Goal: Transaction & Acquisition: Purchase product/service

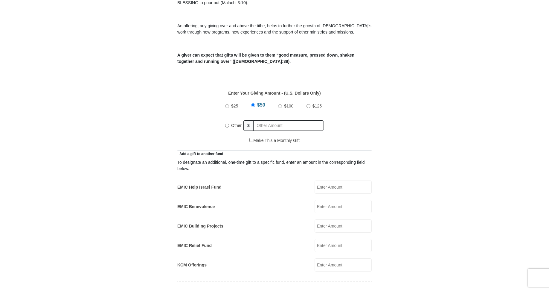
click at [279, 104] on input "$100" at bounding box center [280, 106] width 4 height 4
radio input "true"
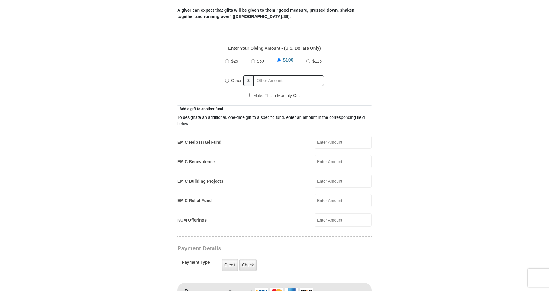
scroll to position [239, 0]
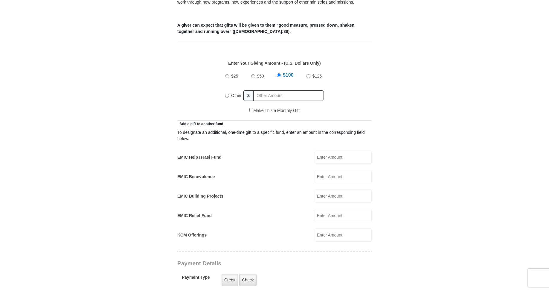
click at [250, 108] on input "Make This a Monthly Gift" at bounding box center [251, 110] width 4 height 4
checkbox input "true"
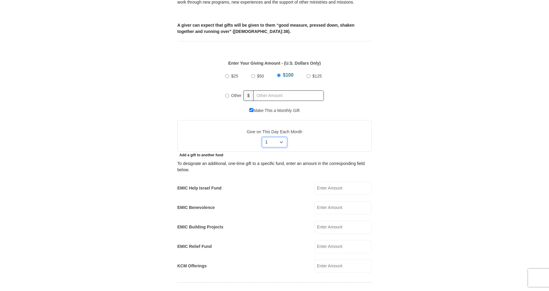
click at [266, 137] on select "Select Day of Month 1 2 3 4 5 6 7 8 9 10 11 12 13 14 15 16 17 18 19 20 21 22 23…" at bounding box center [274, 142] width 25 height 10
click at [267, 137] on select "Select Day of Month 1 2 3 4 5 6 7 8 9 10 11 12 13 14 15 16 17 18 19 20 21 22 23…" at bounding box center [274, 142] width 25 height 10
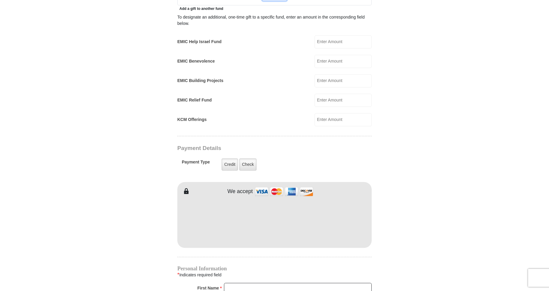
scroll to position [389, 0]
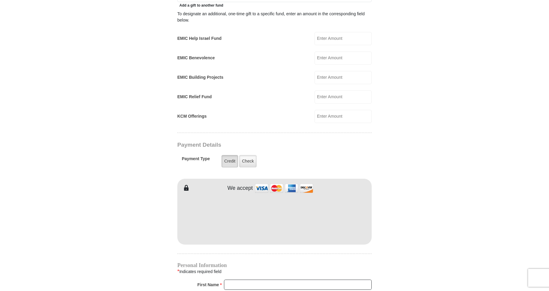
click at [227, 155] on label "Credit" at bounding box center [229, 161] width 16 height 12
click at [0, 0] on input "Credit" at bounding box center [0, 0] width 0 height 0
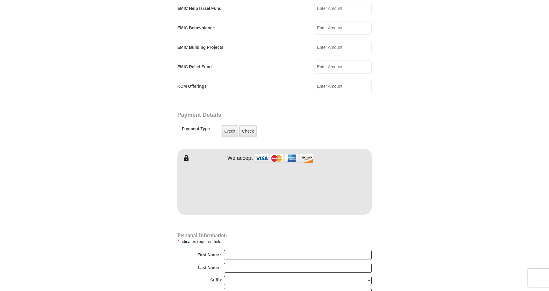
scroll to position [448, 0]
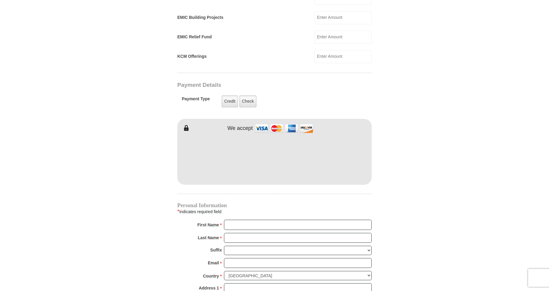
click at [407, 147] on form "Eagle Mountain International Church Online Giving Because of gifts like yours, …" at bounding box center [274, 41] width 341 height 931
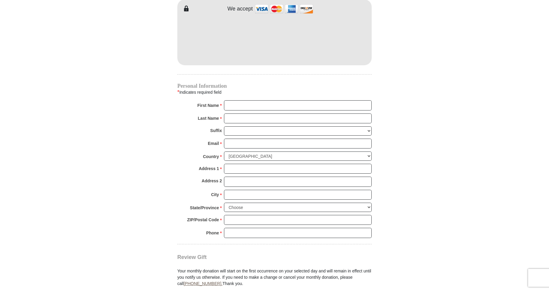
scroll to position [568, 0]
click at [245, 100] on input "First Name *" at bounding box center [298, 105] width 148 height 10
type input "RICHARD"
type input "KOETHE"
type input "rkoethe@bellsouth.net"
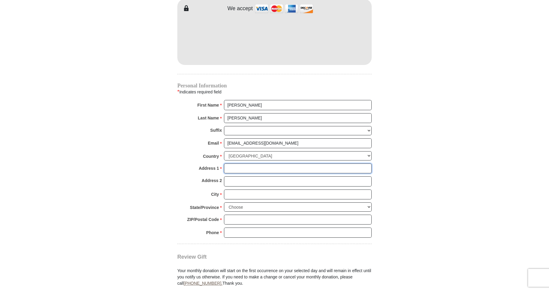
type input "9621 Chestnut Ridge Drive"
type input "Myrtle Beach SC"
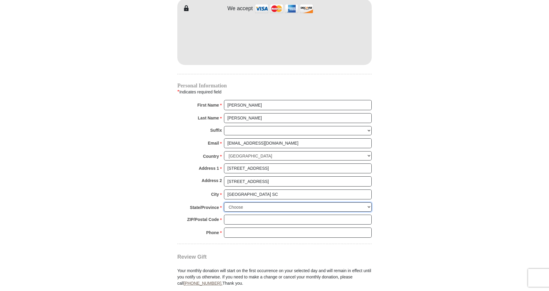
select select "SC"
type input "29572"
type input "8439454033"
radio input "true"
drag, startPoint x: 281, startPoint y: 173, endPoint x: 221, endPoint y: 172, distance: 60.4
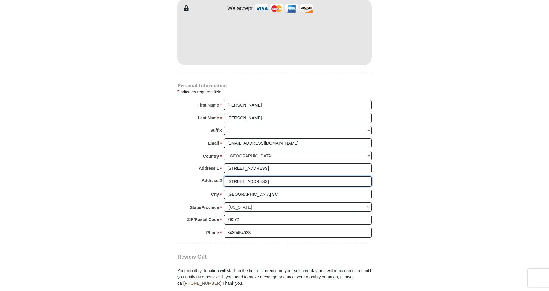
click at [214, 176] on div "Address 2 9621 Chestnut Ridge Drive" at bounding box center [274, 182] width 194 height 13
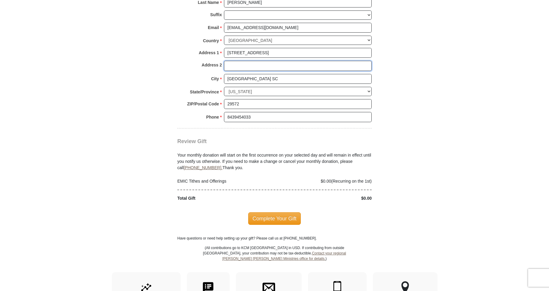
scroll to position [687, 0]
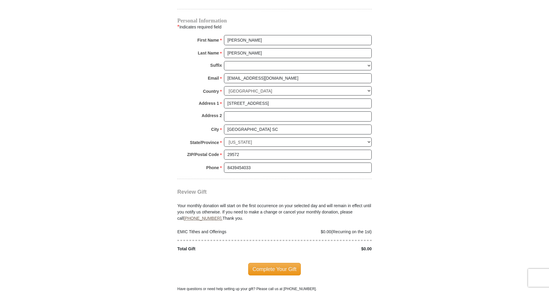
scroll to position [628, 0]
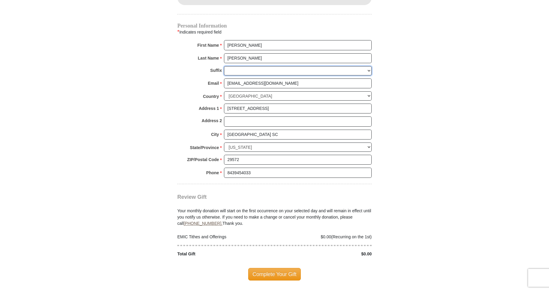
click at [233, 66] on select "Jr Sr I II III IV V VI" at bounding box center [298, 70] width 148 height 9
select select "III"
click at [224, 66] on select "Jr Sr I II III IV V VI" at bounding box center [298, 70] width 148 height 9
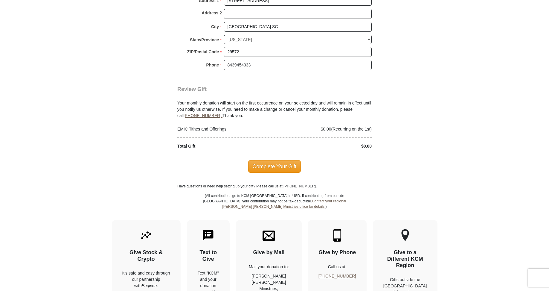
scroll to position [747, 0]
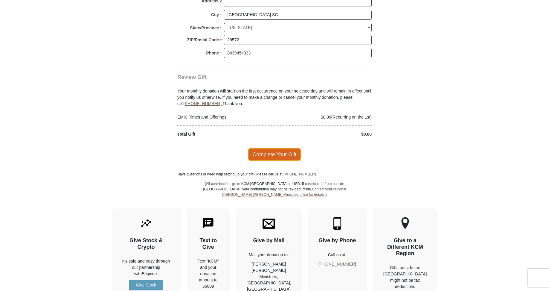
click at [275, 148] on span "Complete Your Gift" at bounding box center [274, 154] width 53 height 13
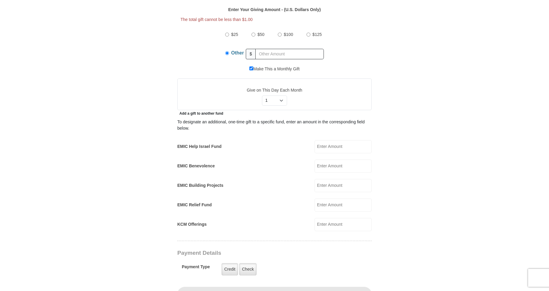
scroll to position [287, 0]
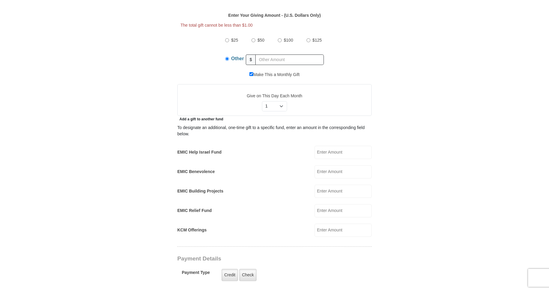
click at [279, 38] on input "$100" at bounding box center [280, 40] width 4 height 4
radio input "true"
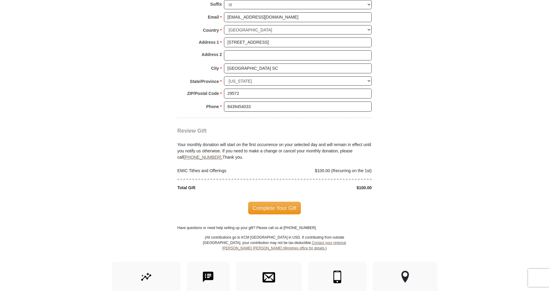
scroll to position [735, 0]
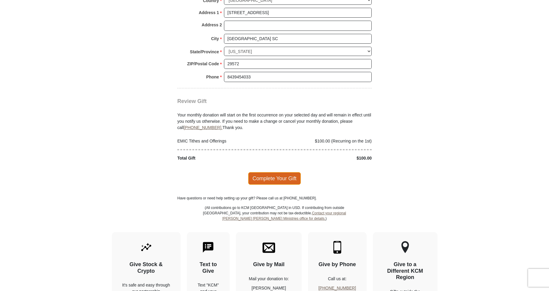
click at [270, 172] on span "Complete Your Gift" at bounding box center [274, 178] width 53 height 13
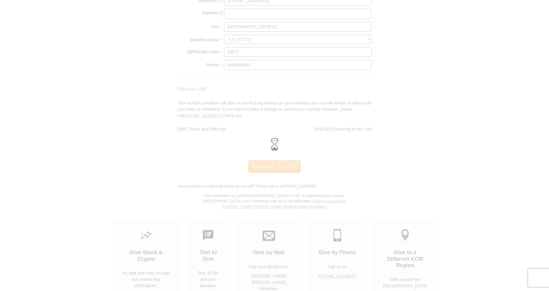
scroll to position [723, 0]
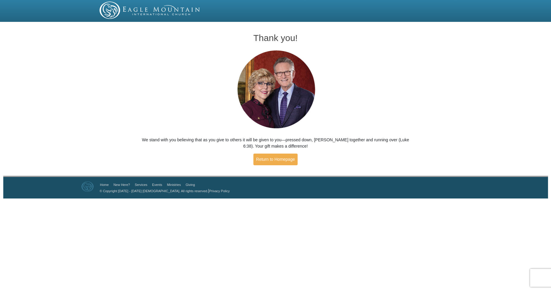
drag, startPoint x: 0, startPoint y: 0, endPoint x: 459, endPoint y: 92, distance: 468.3
click at [459, 92] on div "Thank you! We stand with you believing that as you give to others it will be gi…" at bounding box center [275, 100] width 551 height 152
click at [277, 160] on link "Return to Homepage" at bounding box center [275, 159] width 44 height 12
